Goal: Check status: Check status

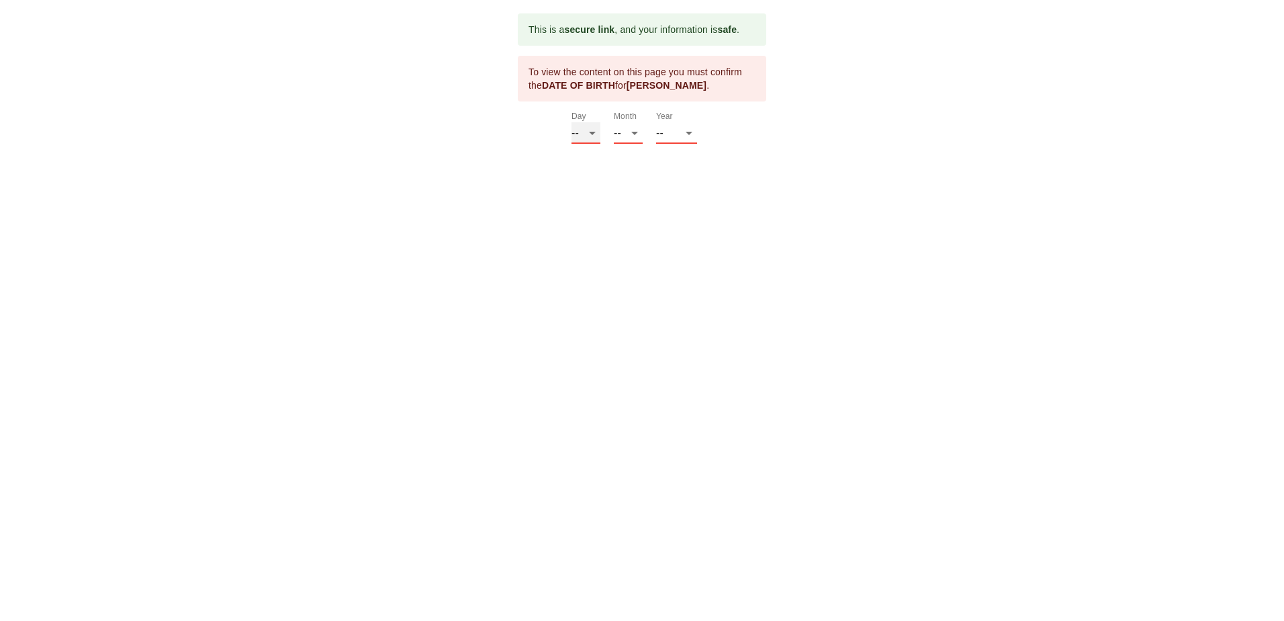
click at [593, 130] on select "-- 01 02 03 04 05 06 07 08 09 10 11 12 13 14 15 16 17 18 19 20 21 22 23 24 25 2…" at bounding box center [586, 132] width 29 height 21
select select "13"
click at [572, 122] on select "-- 01 02 03 04 05 06 07 08 09 10 11 12 13 14 15 16 17 18 19 20 21 22 23 24 25 2…" at bounding box center [586, 132] width 29 height 21
click at [635, 134] on select "-- 01 02 03 04 05 06 07 08 09 10 11 12" at bounding box center [628, 132] width 29 height 21
select select "09"
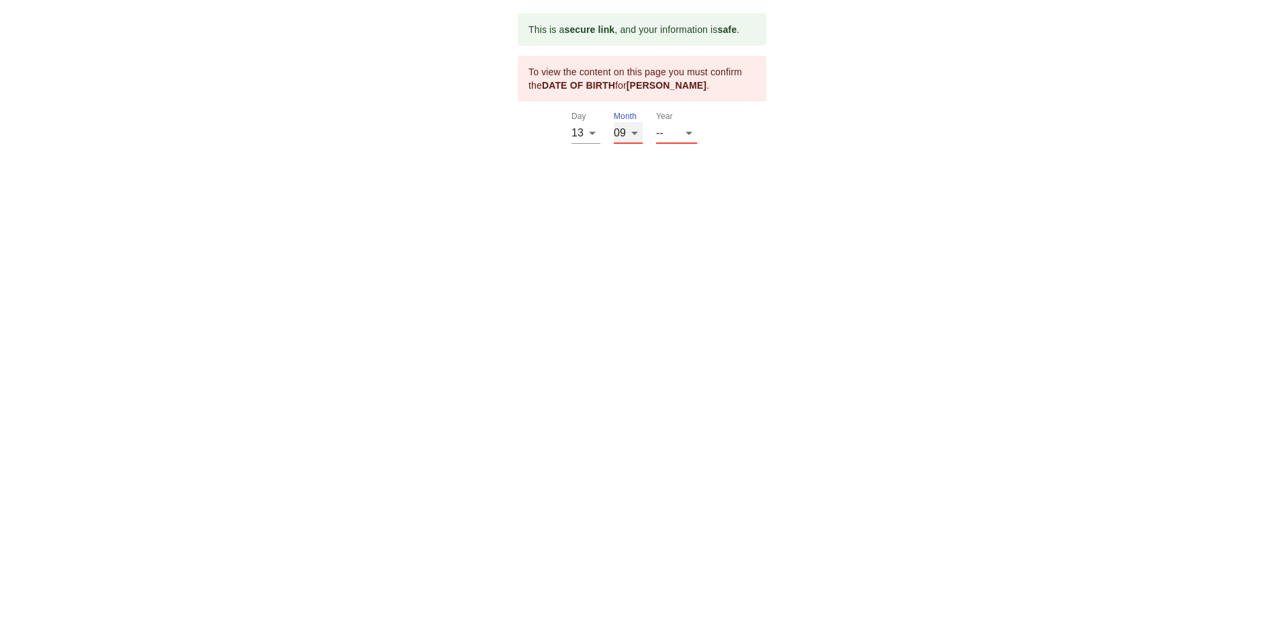
click at [614, 122] on select "-- 01 02 03 04 05 06 07 08 09 10 11 12" at bounding box center [628, 132] width 29 height 21
click at [690, 132] on select "-- 2025 2024 2023 2022 2021 2020 2019 2018 2017 2016 2015 2014 2013 2012 2011 2…" at bounding box center [676, 132] width 41 height 21
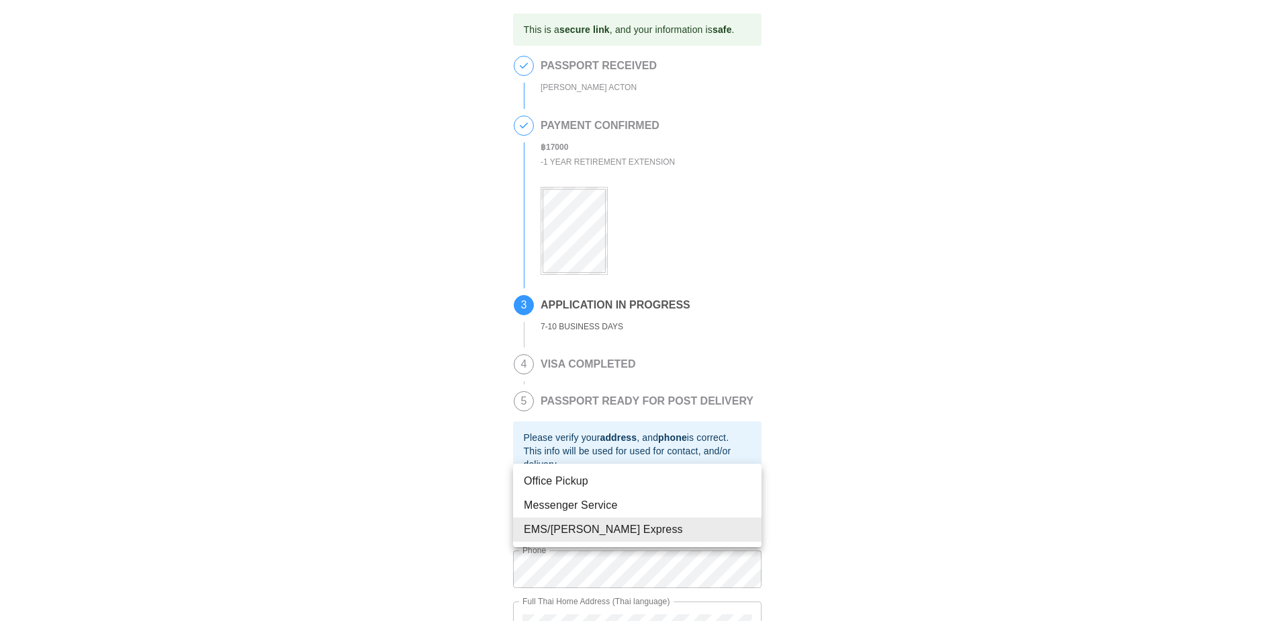
click at [750, 529] on body "This is a secure link , and your information is safe . 1 PASSPORT RECEIVED [PER…" at bounding box center [642, 354] width 1284 height 709
click at [750, 529] on li "EMS/[PERSON_NAME] Express" at bounding box center [637, 529] width 249 height 24
